Goal: Obtain resource: Obtain resource

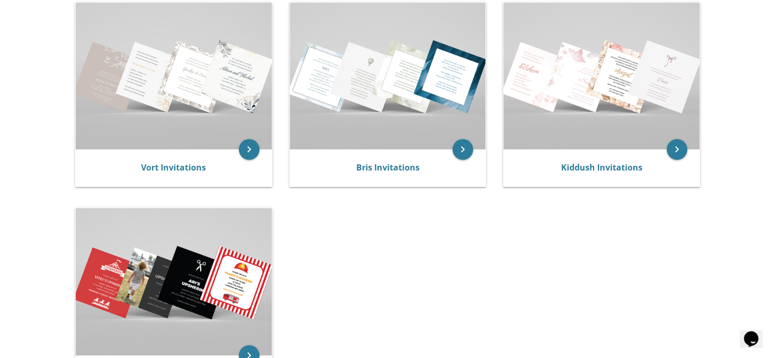
scroll to position [230, 0]
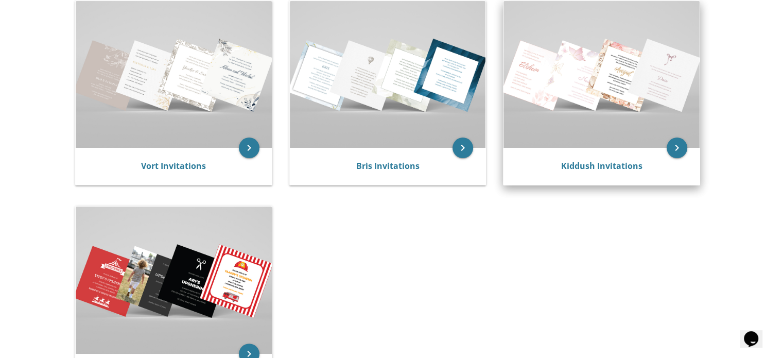
click at [634, 157] on div "Kiddush Invitations" at bounding box center [602, 166] width 196 height 37
click at [614, 166] on link "Kiddush Invitations" at bounding box center [601, 165] width 81 height 11
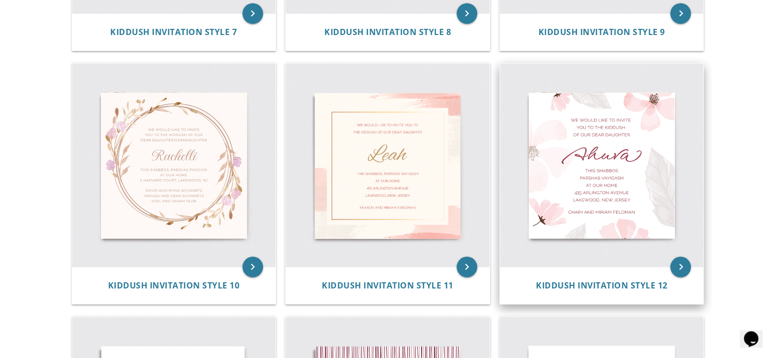
scroll to position [924, 0]
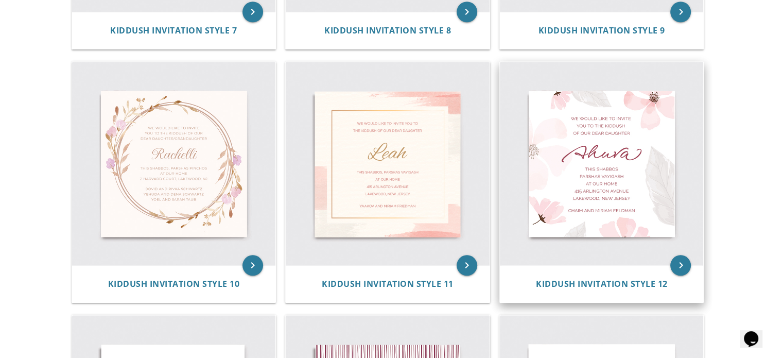
click at [591, 249] on img at bounding box center [602, 164] width 204 height 204
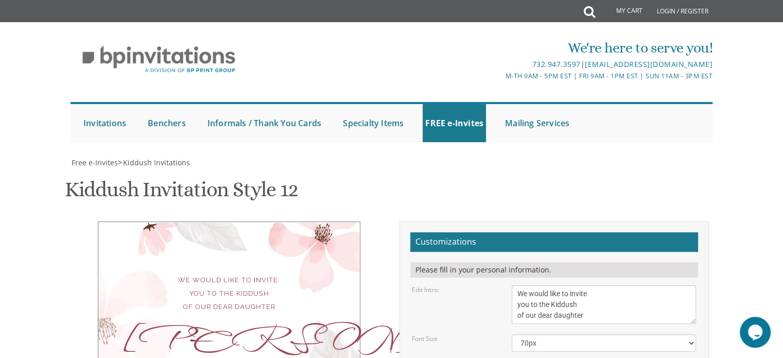
scroll to position [62, 0]
click at [585, 285] on textarea "We would like to invite you to the Kiddush of our dear daughter" at bounding box center [604, 304] width 184 height 39
click at [608, 285] on textarea "We would like to invite you to the Kiddush of our dear daughter" at bounding box center [604, 304] width 184 height 39
type textarea "We would like to invite you to the Kiddush of our dear daughter/ granddaughter"
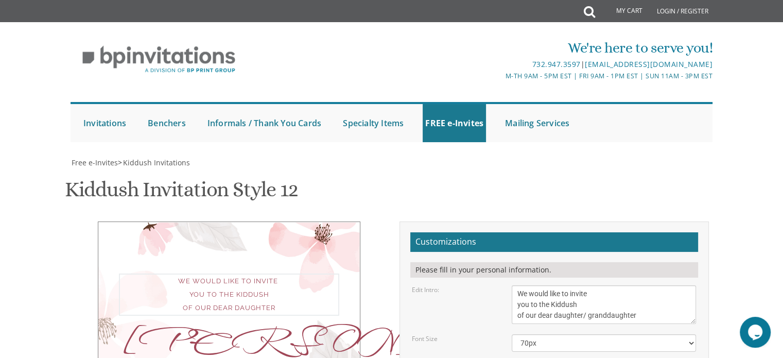
drag, startPoint x: 559, startPoint y: 226, endPoint x: 517, endPoint y: 226, distance: 41.7
type textarea "Mattel Leah"
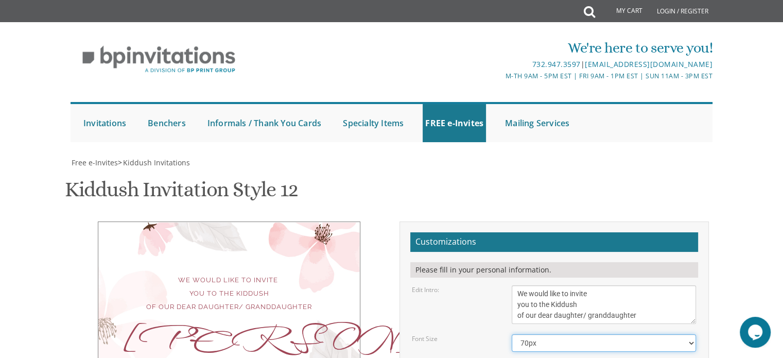
click at [558, 334] on select "40px 50px 60px 70px 80px" at bounding box center [604, 343] width 184 height 18
select select "60px"
click at [512, 334] on select "40px 50px 60px 70px 80px" at bounding box center [604, 343] width 184 height 18
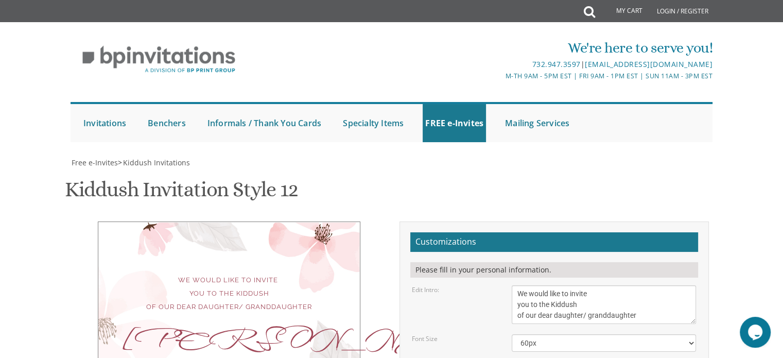
drag, startPoint x: 517, startPoint y: 278, endPoint x: 585, endPoint y: 278, distance: 68.0
type textarea "This Shabbos, Parshas Vayigash at our home 1426 Heathwood Avenue Lakewood, New …"
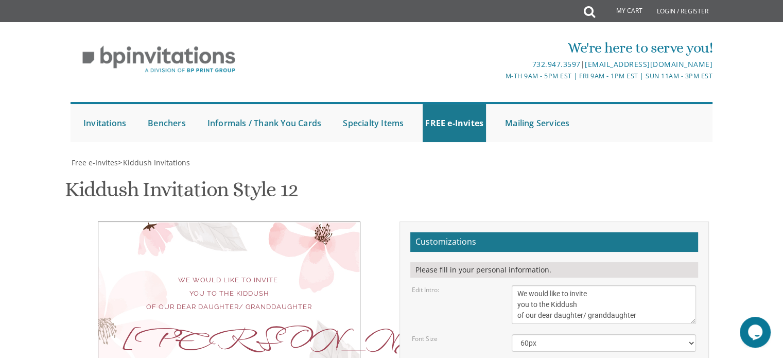
drag, startPoint x: 619, startPoint y: 268, endPoint x: 516, endPoint y: 266, distance: 103.5
type textarea "Akiva and Chava Luria Aaron and Yehudis Luria Mordechai and Mimi Scher"
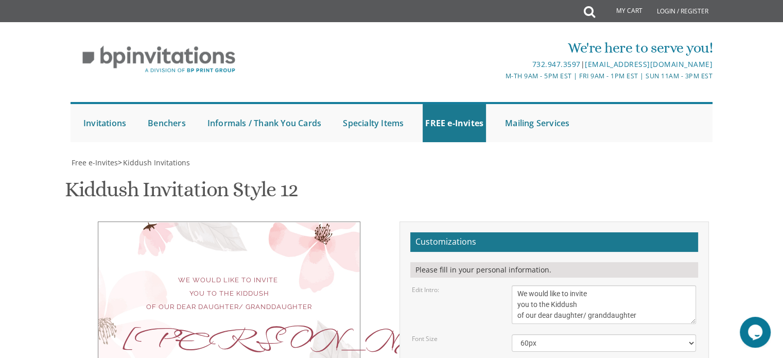
drag, startPoint x: 619, startPoint y: 212, endPoint x: 516, endPoint y: 208, distance: 102.6
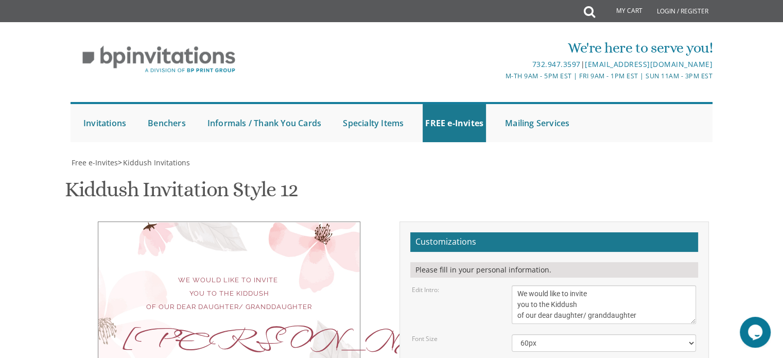
drag, startPoint x: 517, startPoint y: 205, endPoint x: 540, endPoint y: 205, distance: 22.7
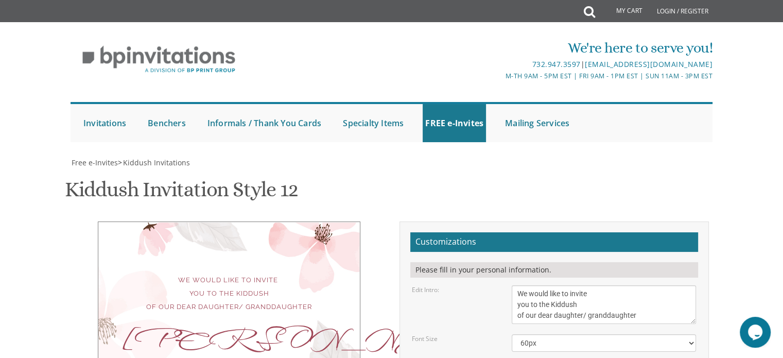
drag, startPoint x: 519, startPoint y: 209, endPoint x: 532, endPoint y: 206, distance: 13.6
drag, startPoint x: 532, startPoint y: 206, endPoint x: 514, endPoint y: 209, distance: 17.7
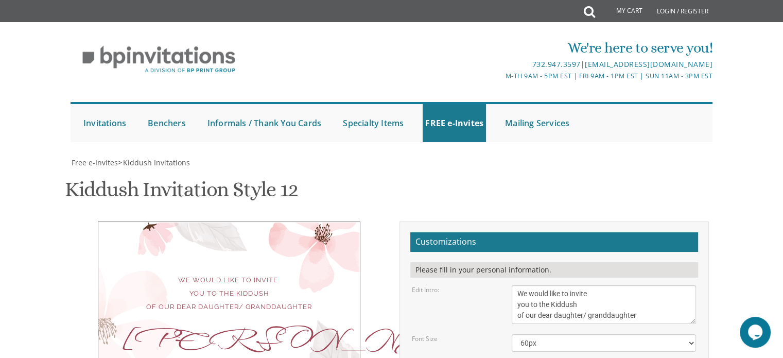
drag, startPoint x: 538, startPoint y: 219, endPoint x: 555, endPoint y: 220, distance: 16.6
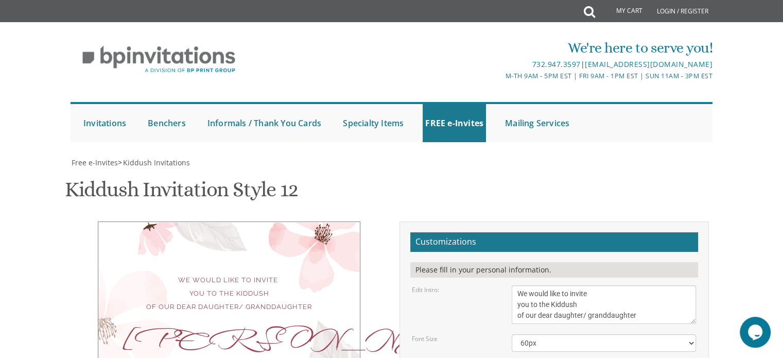
drag, startPoint x: 693, startPoint y: 275, endPoint x: 696, endPoint y: 301, distance: 25.5
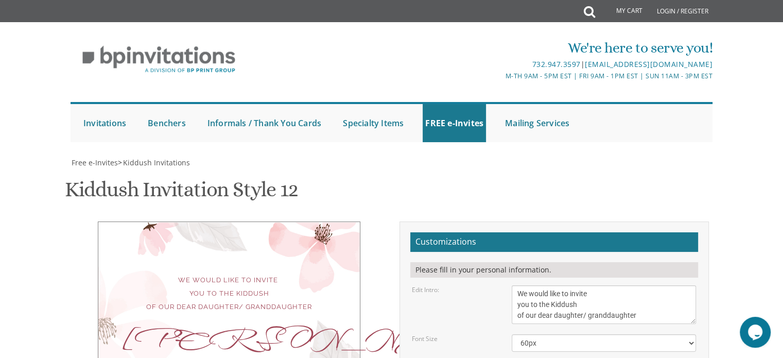
type textarea "ט"ז תשרי 11:30 in our Succah 1426 Heathwood Avenue Lakewood, New Jersey"
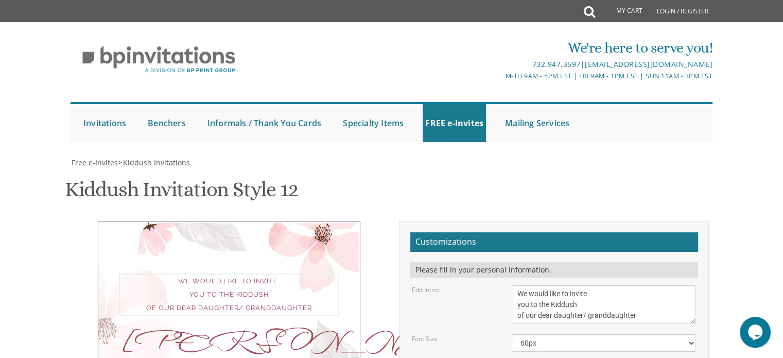
click at [590, 285] on textarea "We would like to invite you to the Kiddush of our dear daughter" at bounding box center [604, 304] width 184 height 39
type textarea "We would like to invite you to the Kiddush of our dear daughter/granddaughter"
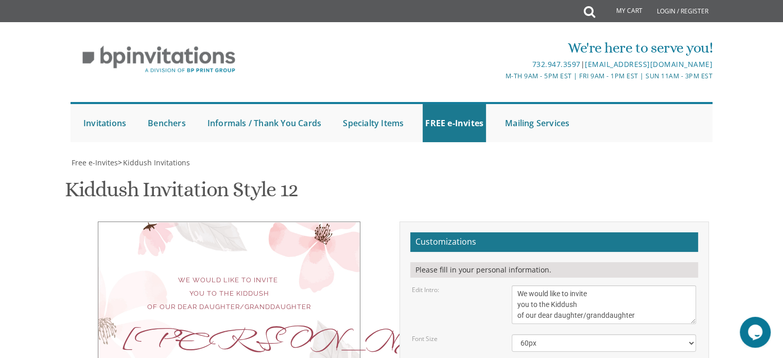
type textarea "Akiva and Chava Luria Aaron and Yehudis Luria Mordechai and Mimi Scher"
drag, startPoint x: 552, startPoint y: 207, endPoint x: 517, endPoint y: 205, distance: 35.0
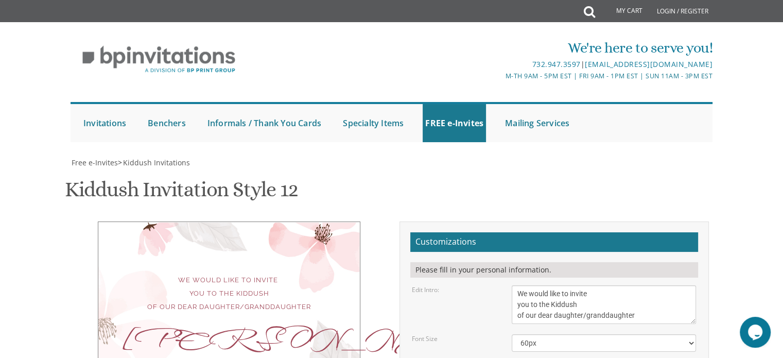
drag, startPoint x: 548, startPoint y: 223, endPoint x: 519, endPoint y: 219, distance: 29.2
type textarea "ט"ז תשרי 11:30 in our Succah 1426 Heathwood Avenue Lakewood, New Jersey"
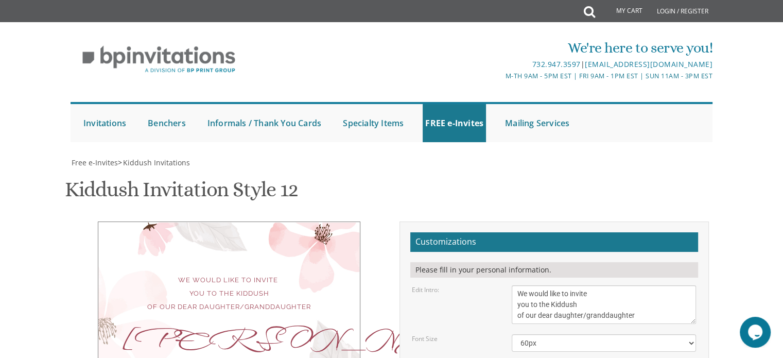
type textarea "Akiva and Chava Luria Aaron and Yehudis Luria Mordechai and Mimi Scher"
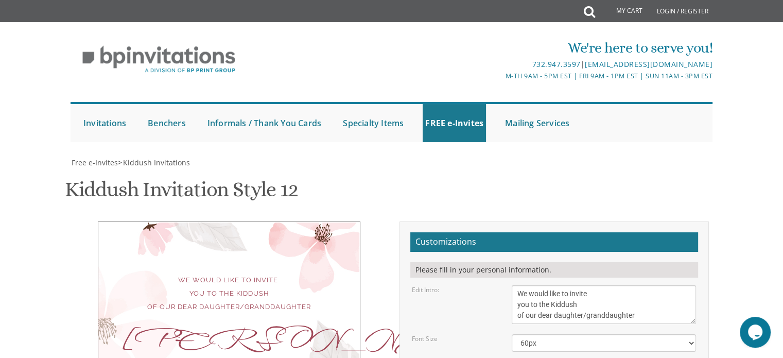
type input "chavascher1@gmail.com"
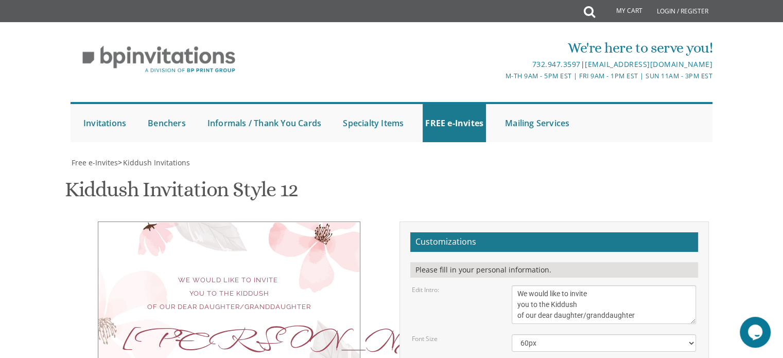
click at [272, 258] on div "We would like to invite you to the Kiddush of our dear daughter/granddaughter M…" at bounding box center [229, 363] width 263 height 285
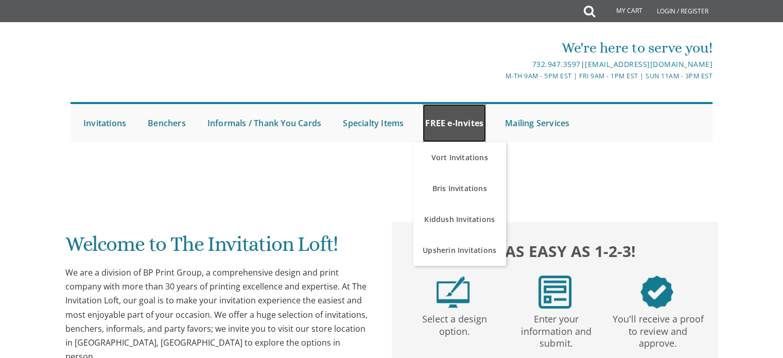
click at [448, 124] on link "FREE e-Invites" at bounding box center [454, 123] width 63 height 38
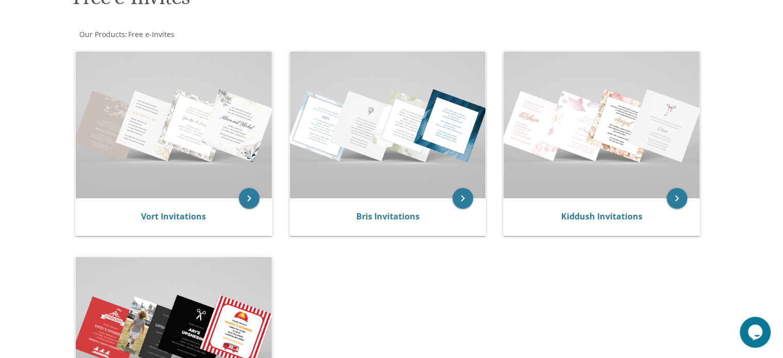
scroll to position [198, 0]
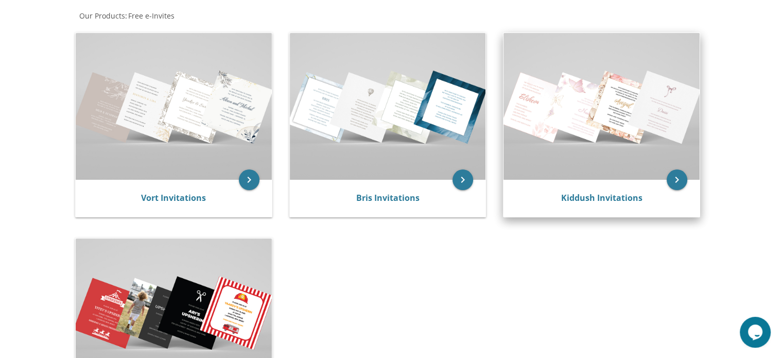
click at [564, 183] on div "Kiddush Invitations" at bounding box center [602, 198] width 196 height 37
click at [680, 179] on icon "keyboard_arrow_right" at bounding box center [677, 179] width 21 height 21
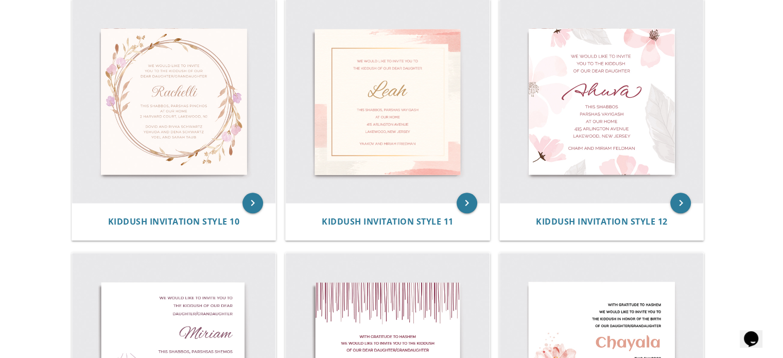
scroll to position [994, 0]
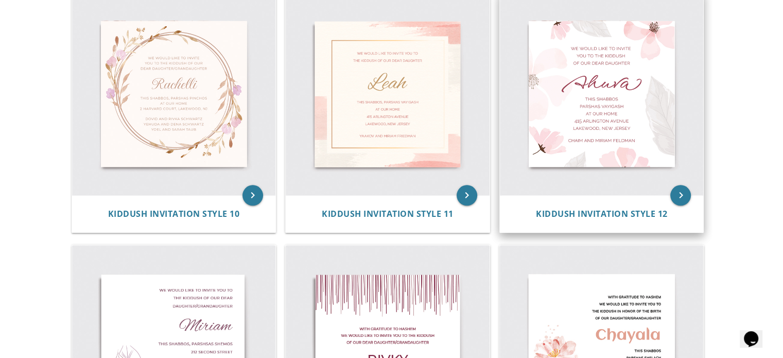
click at [600, 139] on img at bounding box center [602, 94] width 204 height 204
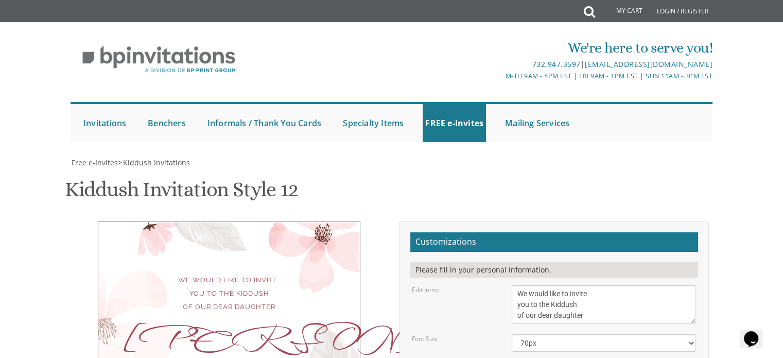
scroll to position [245, 0]
drag, startPoint x: 623, startPoint y: 211, endPoint x: 516, endPoint y: 210, distance: 106.1
type textarea "[PERSON_NAME] and [PERSON_NAME] [PERSON_NAME] and [PERSON_NAME] [PERSON_NAME] a…"
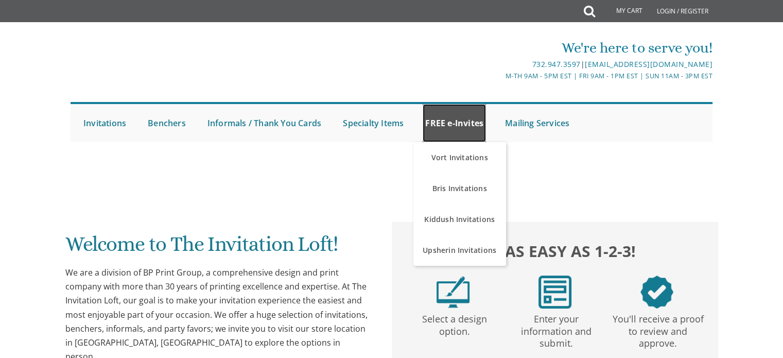
click at [451, 128] on link "FREE e-Invites" at bounding box center [454, 123] width 63 height 38
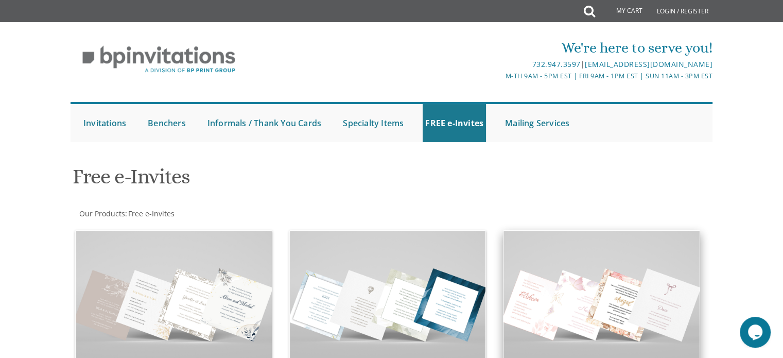
click at [550, 284] on img at bounding box center [602, 304] width 196 height 147
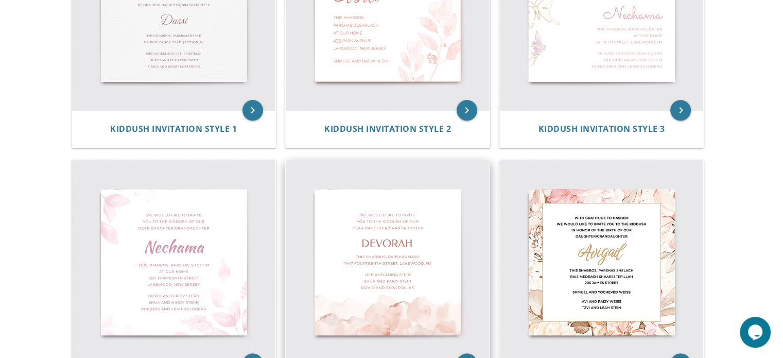
scroll to position [323, 0]
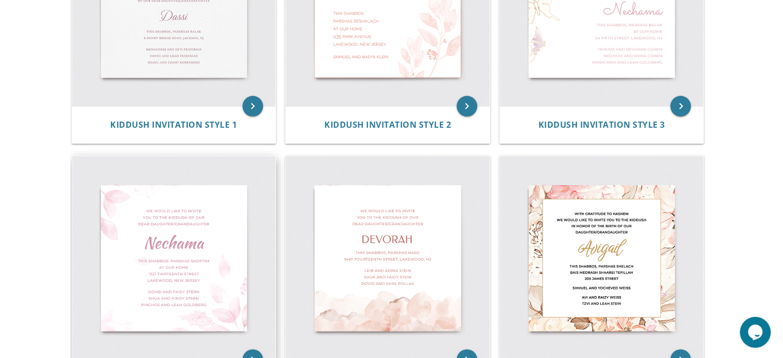
click at [222, 231] on img at bounding box center [174, 258] width 204 height 204
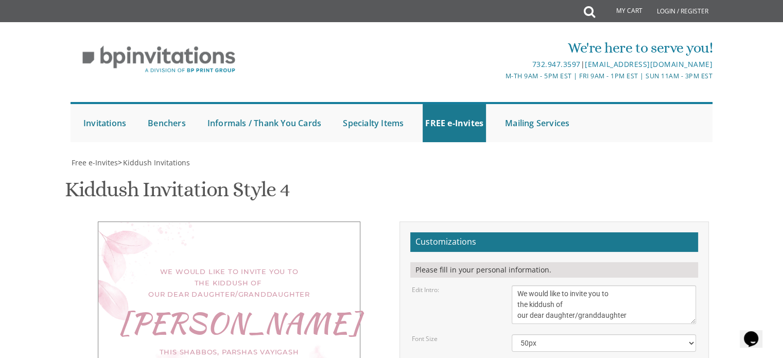
scroll to position [212, 0]
drag, startPoint x: 609, startPoint y: 265, endPoint x: 516, endPoint y: 247, distance: 94.4
type textarea "Akiva and Chava Luria Aaron and Yehudis Luria Mordechai and Mimi Scher"
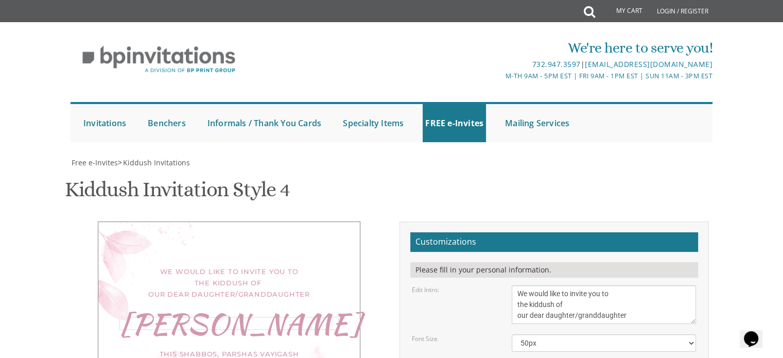
drag, startPoint x: 571, startPoint y: 156, endPoint x: 506, endPoint y: 166, distance: 65.7
type textarea "Mattel Leah"
click at [550, 334] on select "40px 50px 60px 70px" at bounding box center [604, 343] width 184 height 18
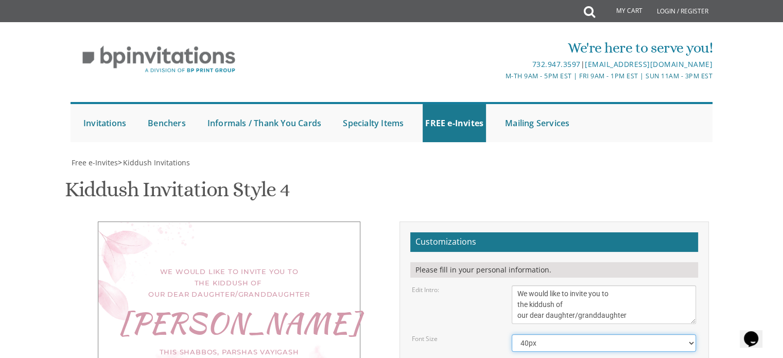
click at [512, 334] on select "40px 50px 60px 70px" at bounding box center [604, 343] width 184 height 18
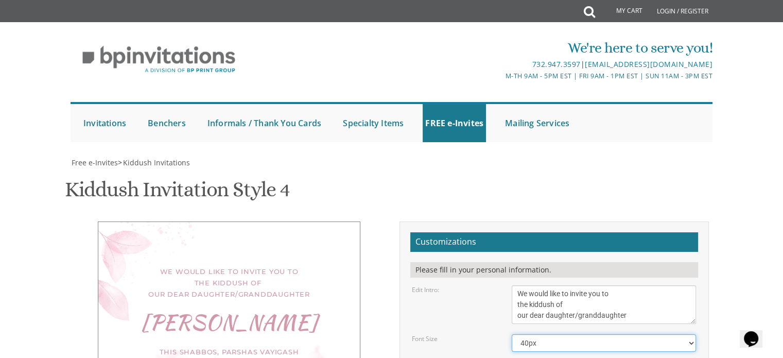
click at [548, 334] on select "40px 50px 60px 70px" at bounding box center [604, 343] width 184 height 18
select select "50px"
click at [512, 334] on select "40px 50px 60px 70px" at bounding box center [604, 343] width 184 height 18
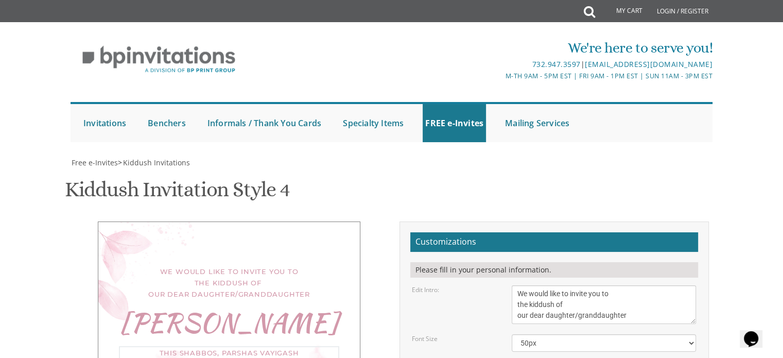
drag, startPoint x: 585, startPoint y: 212, endPoint x: 519, endPoint y: 206, distance: 66.7
drag, startPoint x: 581, startPoint y: 205, endPoint x: 514, endPoint y: 211, distance: 67.2
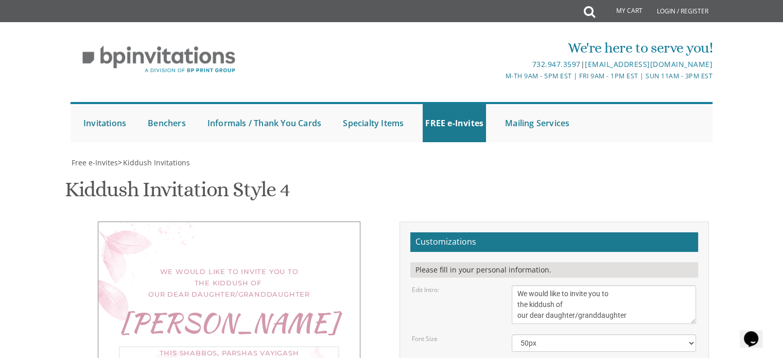
drag, startPoint x: 559, startPoint y: 197, endPoint x: 540, endPoint y: 192, distance: 20.2
drag, startPoint x: 524, startPoint y: 195, endPoint x: 514, endPoint y: 194, distance: 9.8
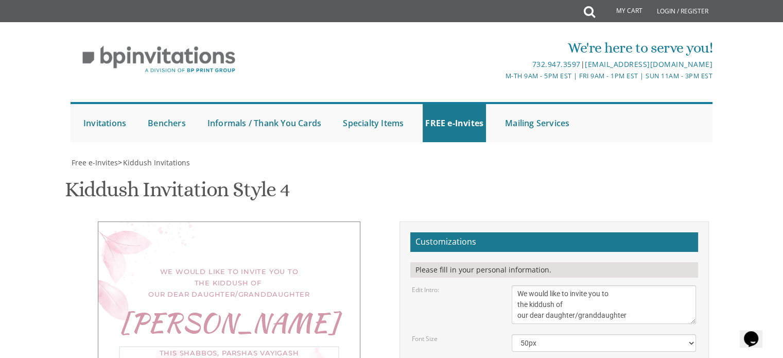
drag, startPoint x: 629, startPoint y: 190, endPoint x: 515, endPoint y: 179, distance: 113.8
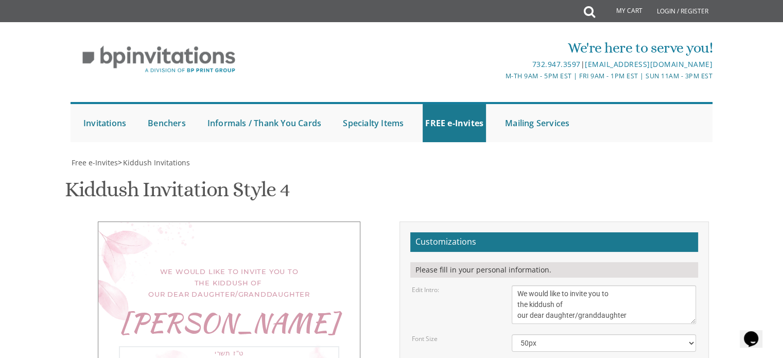
type textarea "ט"ז תשרי 11:30 am- in our Succah 1426 Heathwood Avenue Lakewood, New Jersey"
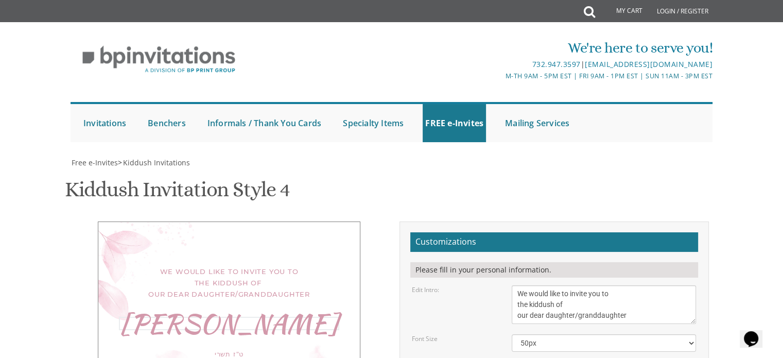
click at [372, 221] on div "We would like to invite you to the kiddush of our dear daughter/granddaughter M…" at bounding box center [229, 346] width 309 height 250
click at [556, 334] on select "40px 50px 60px 70px" at bounding box center [604, 343] width 184 height 18
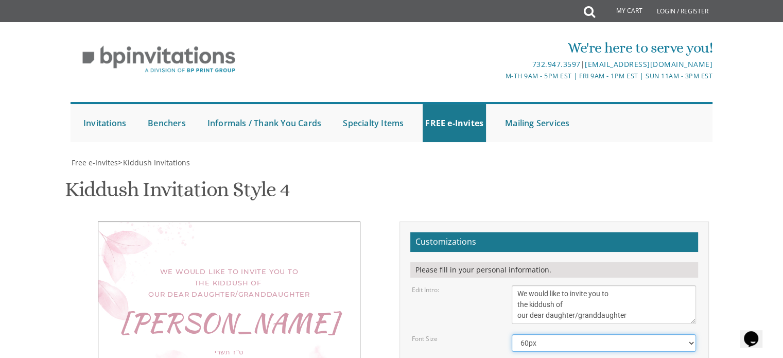
click at [512, 334] on select "40px 50px 60px 70px" at bounding box center [604, 343] width 184 height 18
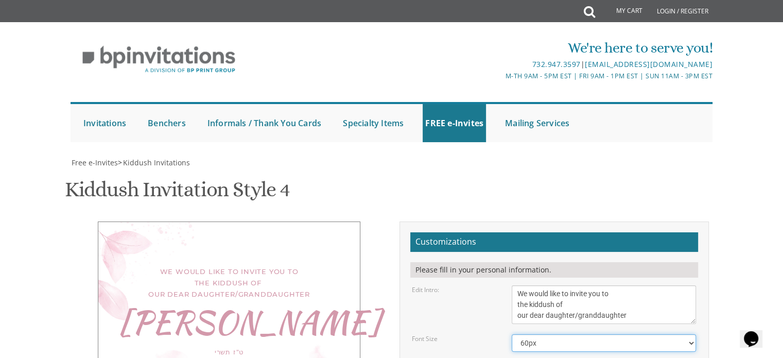
click at [542, 334] on select "40px 50px 60px 70px" at bounding box center [604, 343] width 184 height 18
select select "50px"
click at [512, 334] on select "40px 50px 60px 70px" at bounding box center [604, 343] width 184 height 18
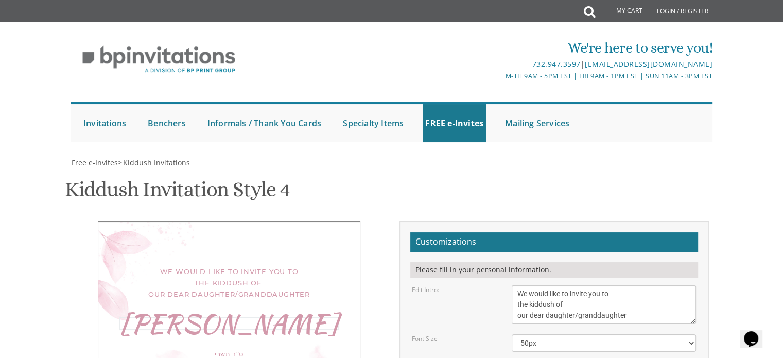
type textarea "ט"ז תשרי 11:30 | in our Succah 1426 Heathwood Avenue Lakewood, New Jersey"
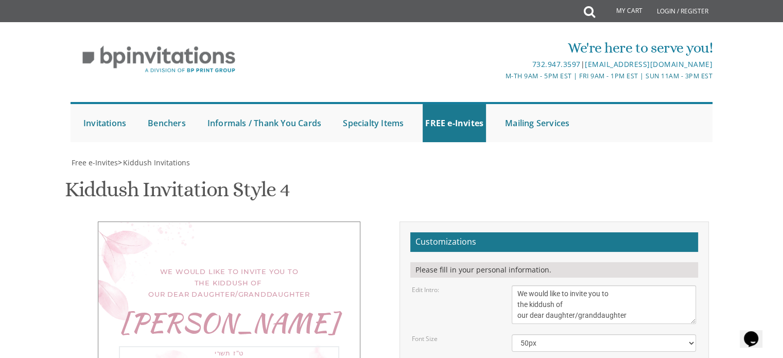
type input "chavascher1@gmail.com"
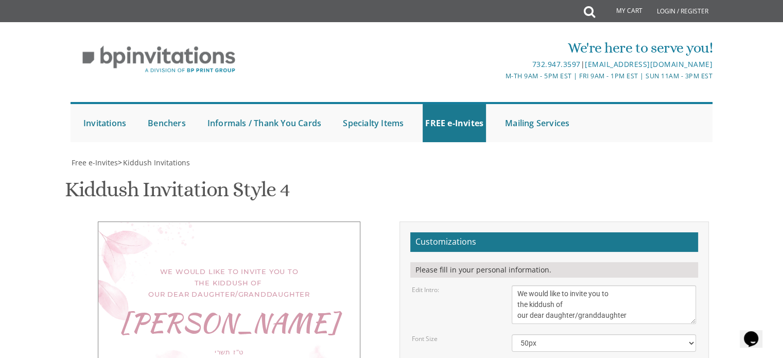
type textarea "ט"ז תשרי 11:30 | in our Sukkah 1426 Heathwood Avenue Lakewood, New Jersey"
